Goal: Task Accomplishment & Management: Manage account settings

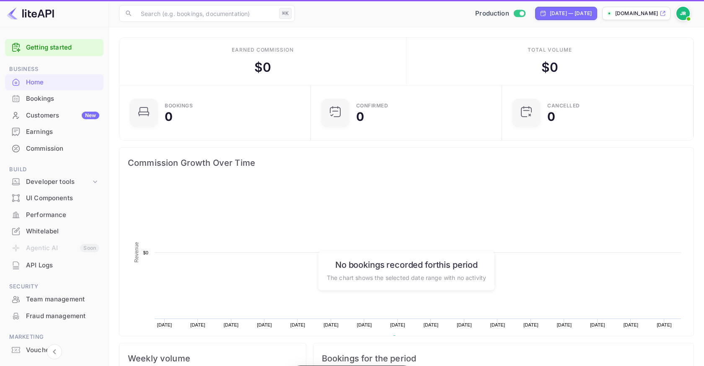
scroll to position [136, 187]
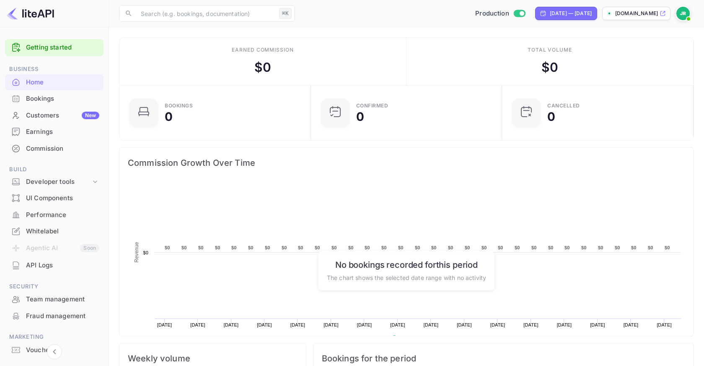
click at [34, 130] on div "Earnings" at bounding box center [62, 132] width 73 height 10
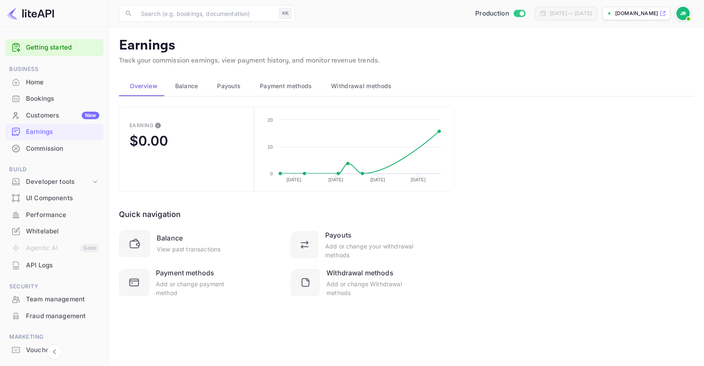
click at [284, 86] on span "Payment methods" at bounding box center [286, 86] width 52 height 10
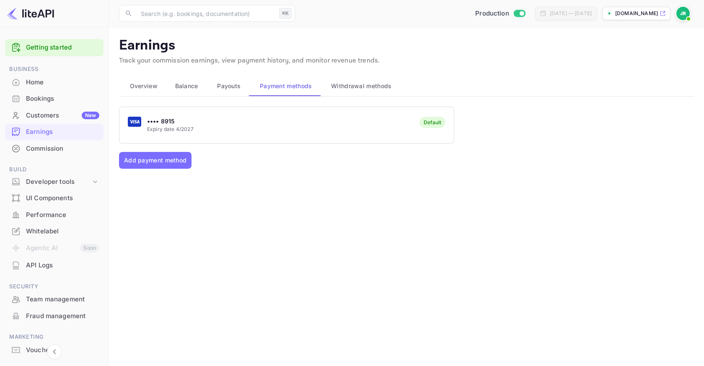
click at [680, 13] on img at bounding box center [683, 13] width 13 height 13
click at [636, 88] on div "Logout" at bounding box center [642, 87] width 96 height 20
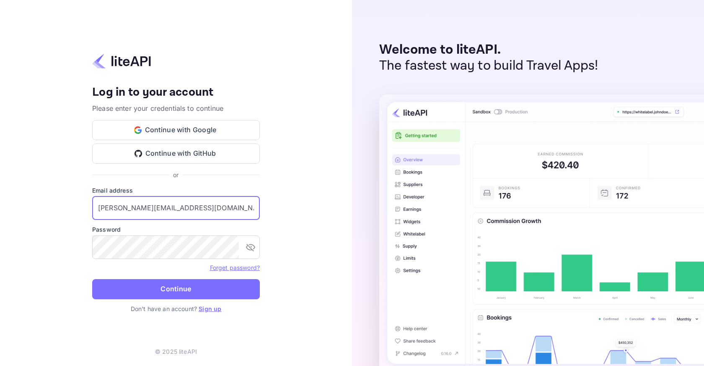
click at [215, 203] on input "[PERSON_NAME][EMAIL_ADDRESS][DOMAIN_NAME]" at bounding box center [176, 207] width 168 height 23
type input "[PERSON_NAME][EMAIL_ADDRESS][DOMAIN_NAME]"
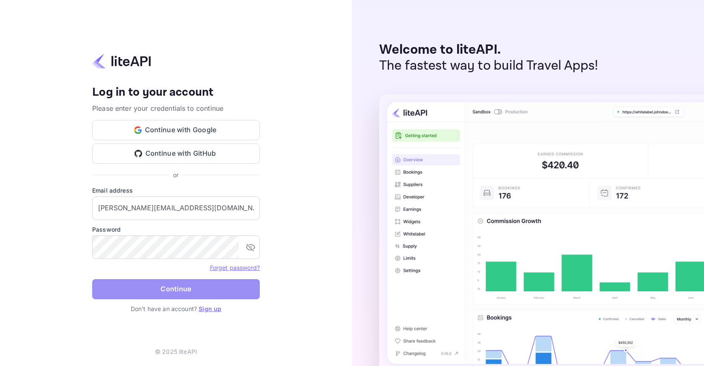
click at [255, 289] on button "Continue" at bounding box center [176, 289] width 168 height 20
